Goal: Task Accomplishment & Management: Manage account settings

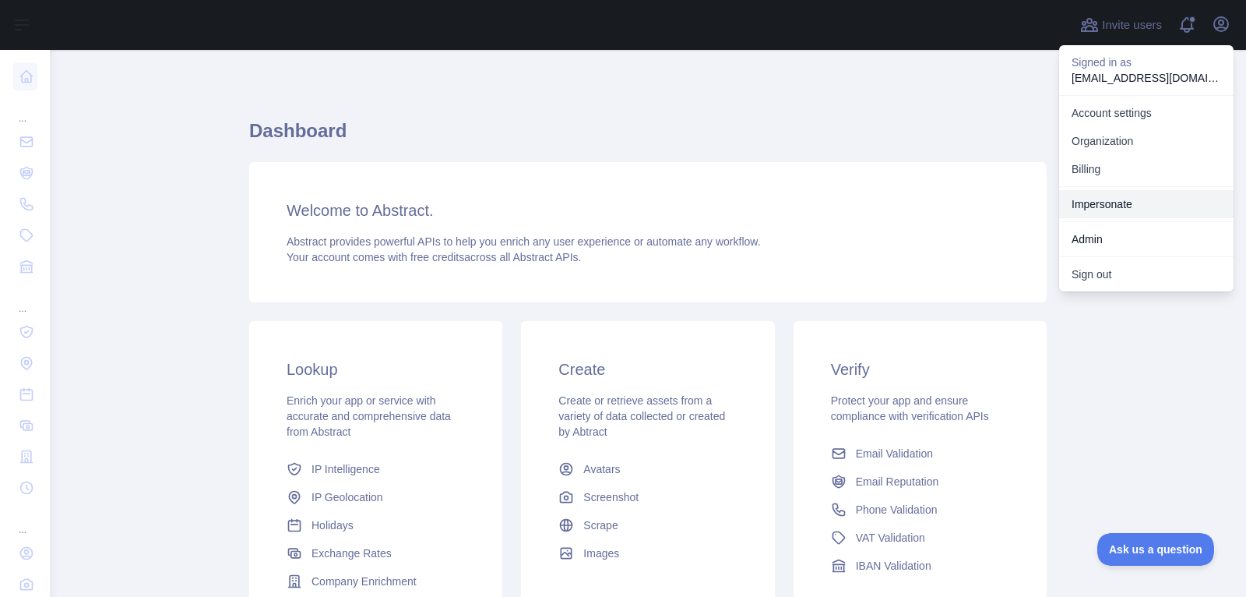
click at [1126, 199] on link "Impersonate" at bounding box center [1146, 204] width 174 height 28
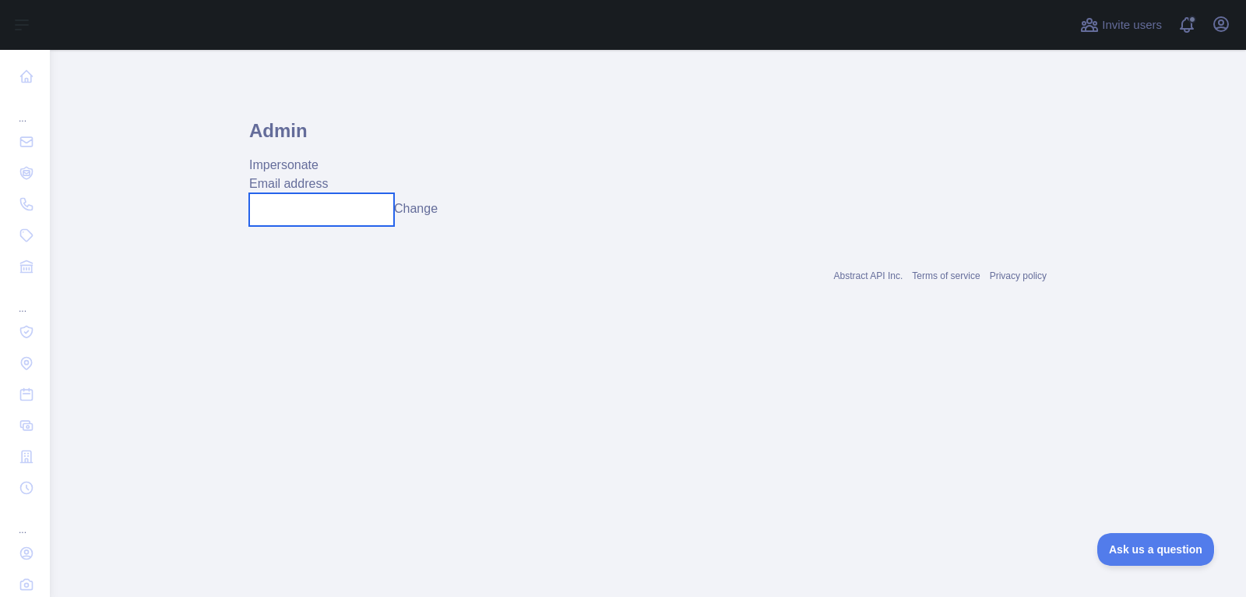
click at [362, 211] on input "text" at bounding box center [321, 209] width 145 height 33
paste input "**********"
type input "**********"
click at [417, 215] on button "Change" at bounding box center [416, 208] width 44 height 19
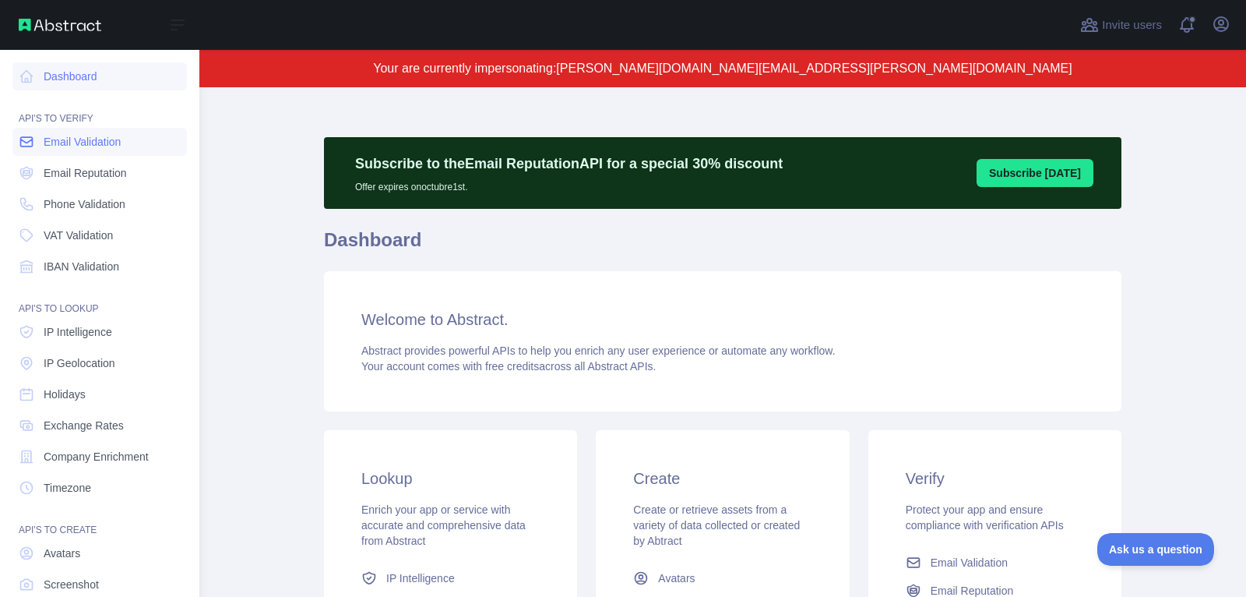
click at [89, 141] on span "Email Validation" at bounding box center [82, 142] width 77 height 16
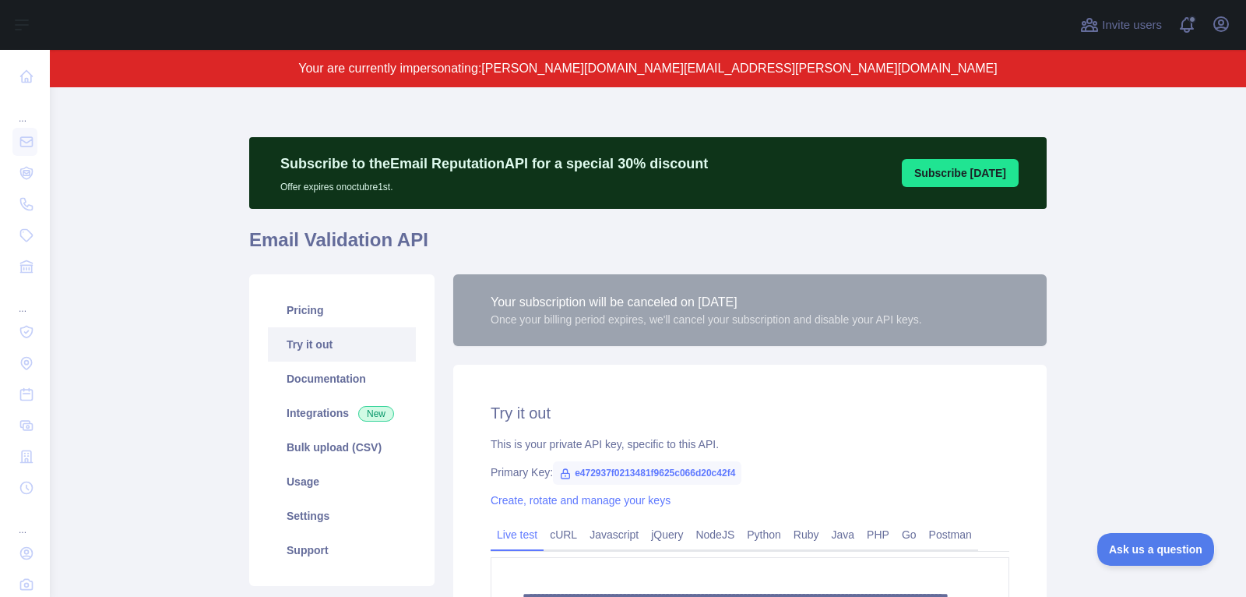
click at [686, 473] on span "e472937f0213481f9625c066d20c42f4" at bounding box center [647, 472] width 188 height 23
copy span "e472937f0213481f9625c066d20c42f4"
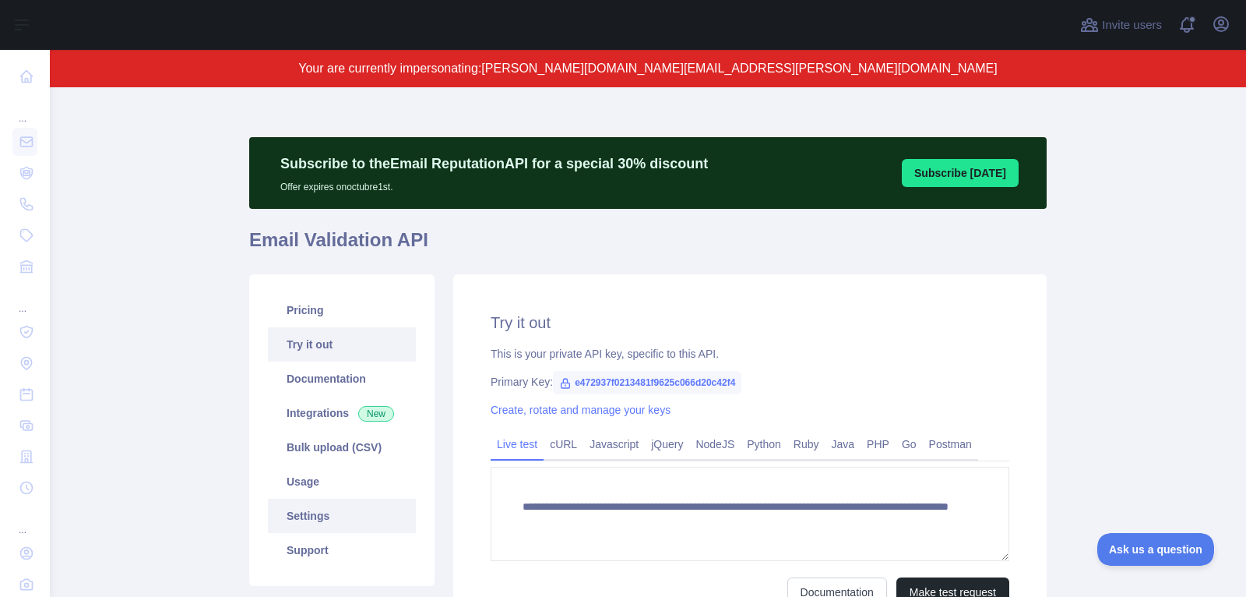
click at [327, 507] on link "Settings" at bounding box center [342, 515] width 148 height 34
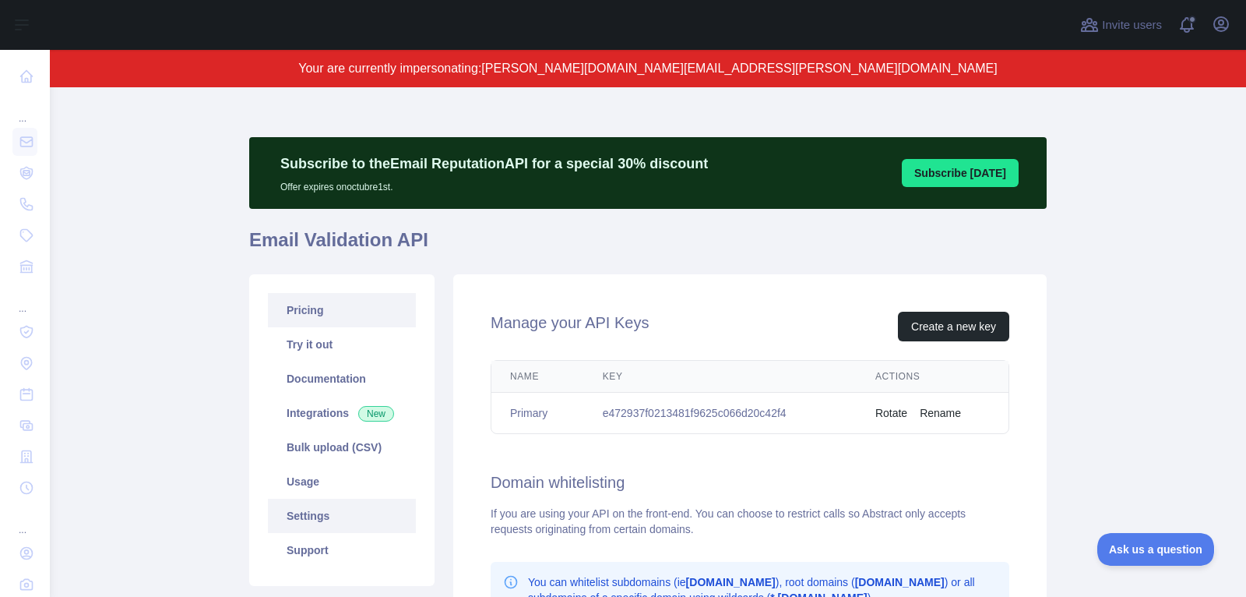
click at [336, 305] on link "Pricing" at bounding box center [342, 310] width 148 height 34
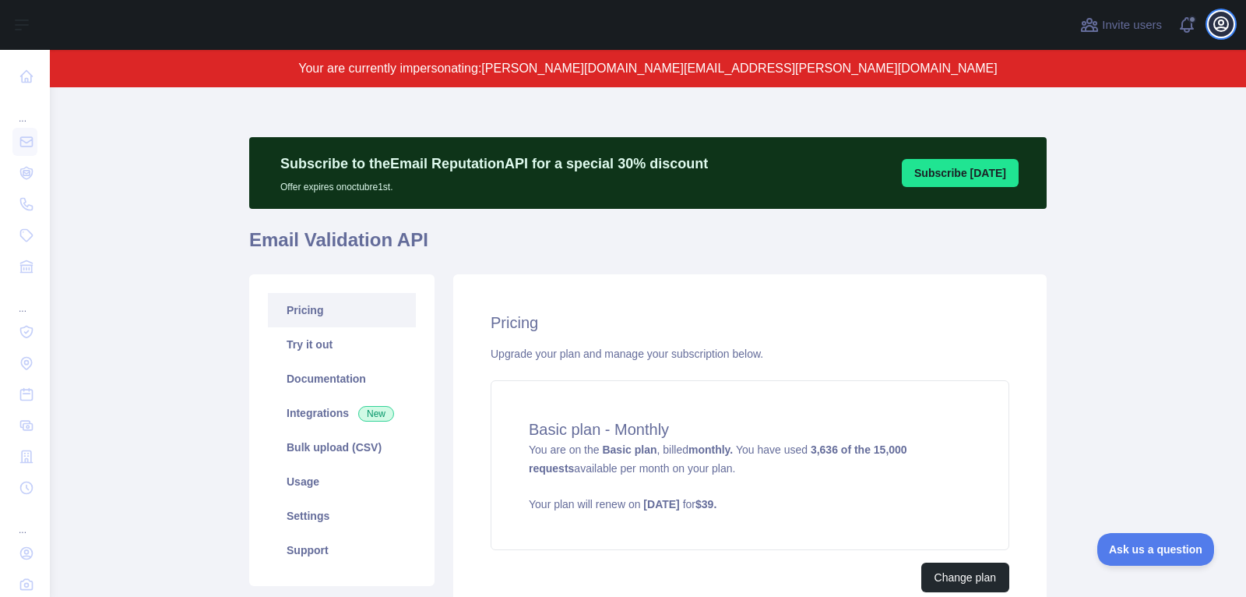
click at [1233, 24] on button "Open user menu" at bounding box center [1221, 24] width 25 height 25
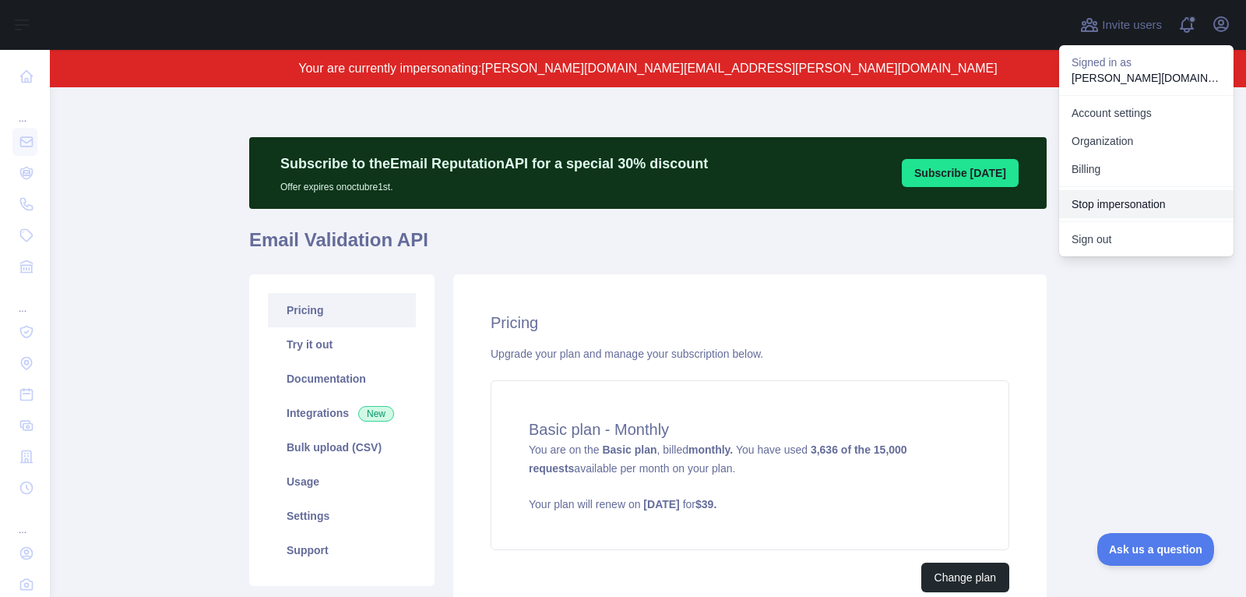
click at [1092, 208] on button "Stop impersonation" at bounding box center [1146, 204] width 174 height 28
